Goal: Task Accomplishment & Management: Complete application form

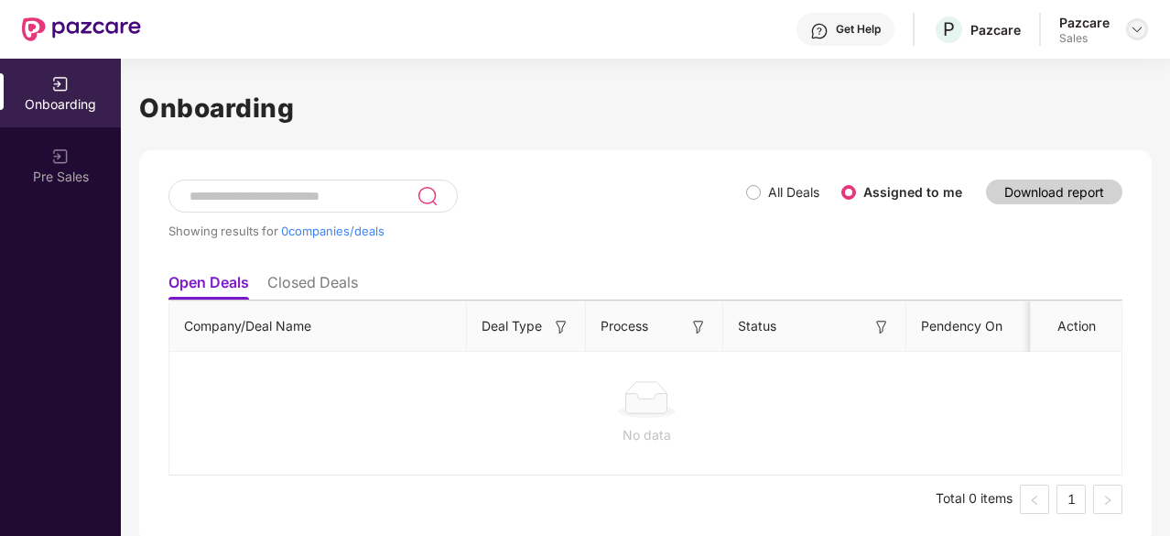
click at [1143, 32] on img at bounding box center [1137, 29] width 15 height 15
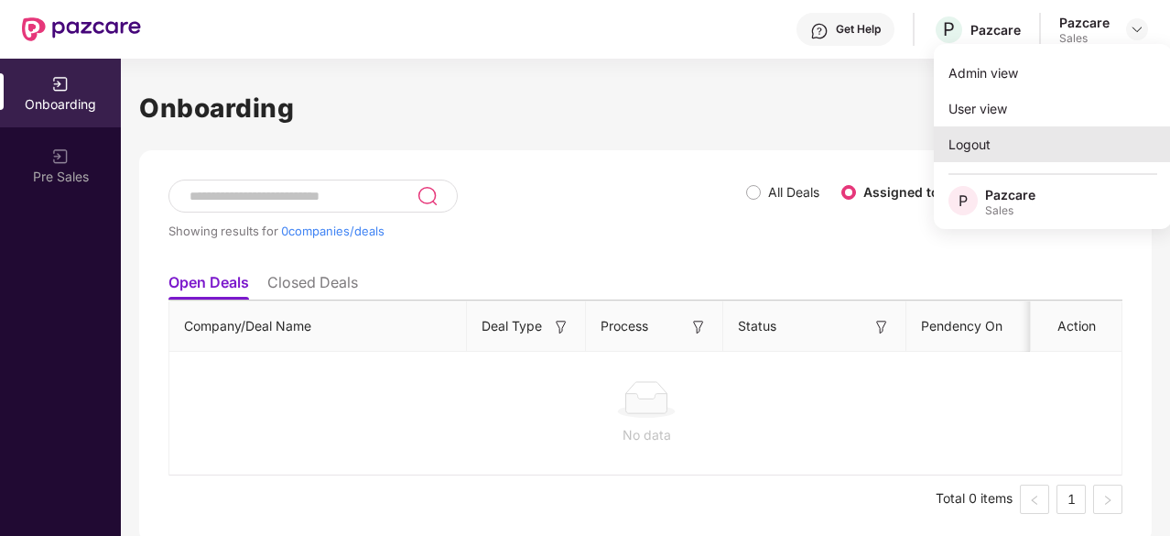
click at [998, 135] on div "Logout" at bounding box center [1053, 144] width 238 height 36
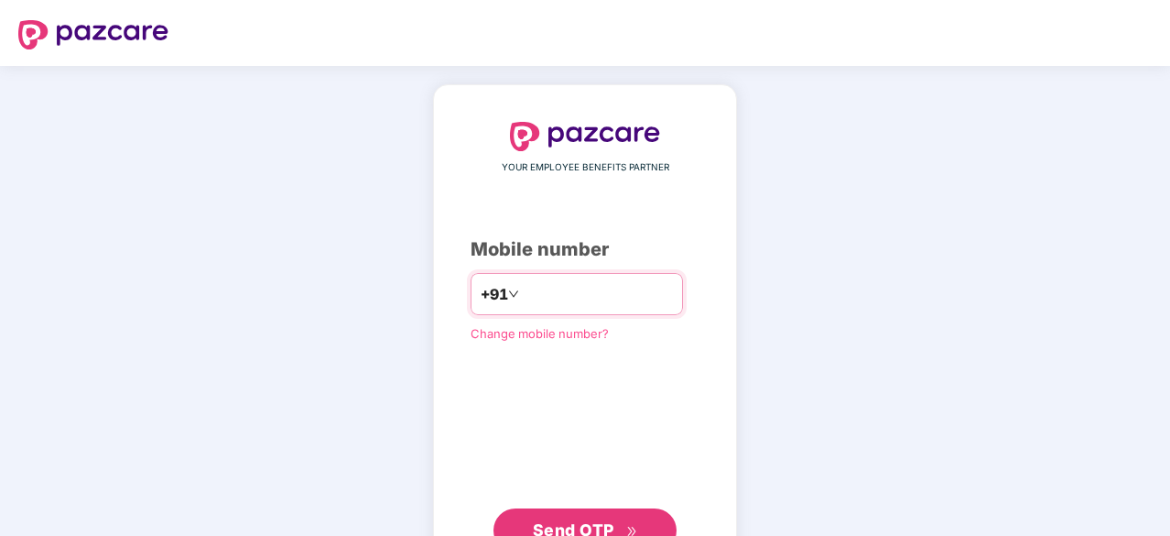
click at [587, 284] on input "number" at bounding box center [598, 293] width 150 height 29
type input "*"
type input "**********"
click at [524, 513] on button "Send OTP" at bounding box center [585, 528] width 183 height 44
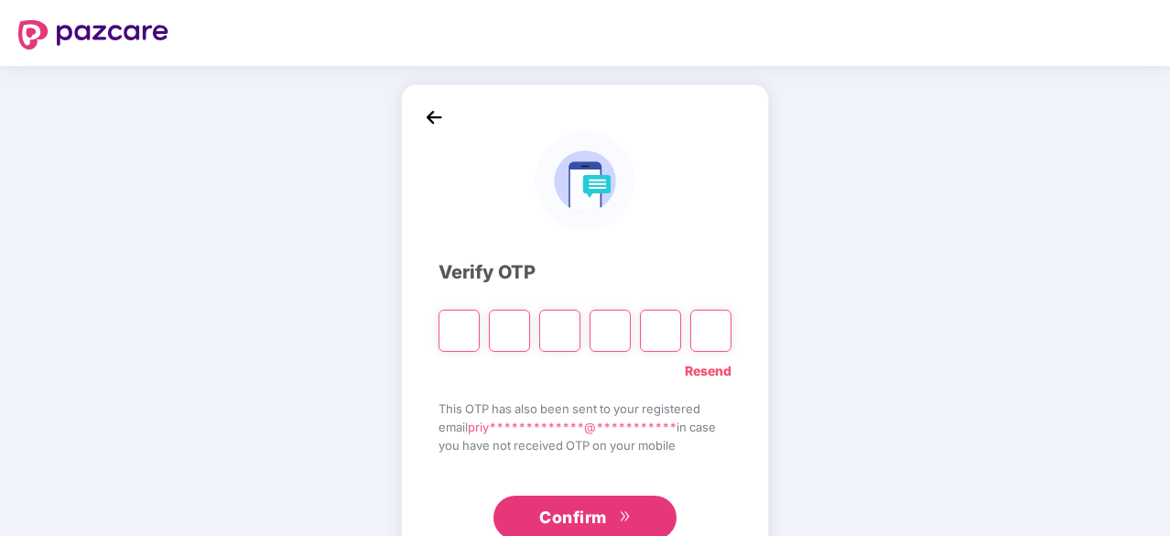
type input "*"
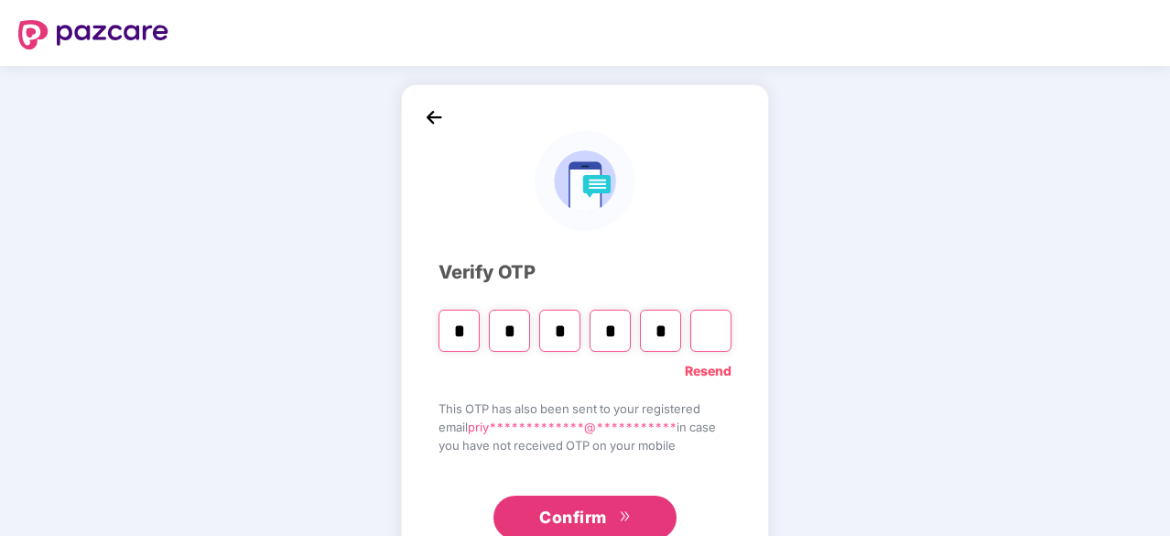
type input "*"
